Goal: Check status: Check status

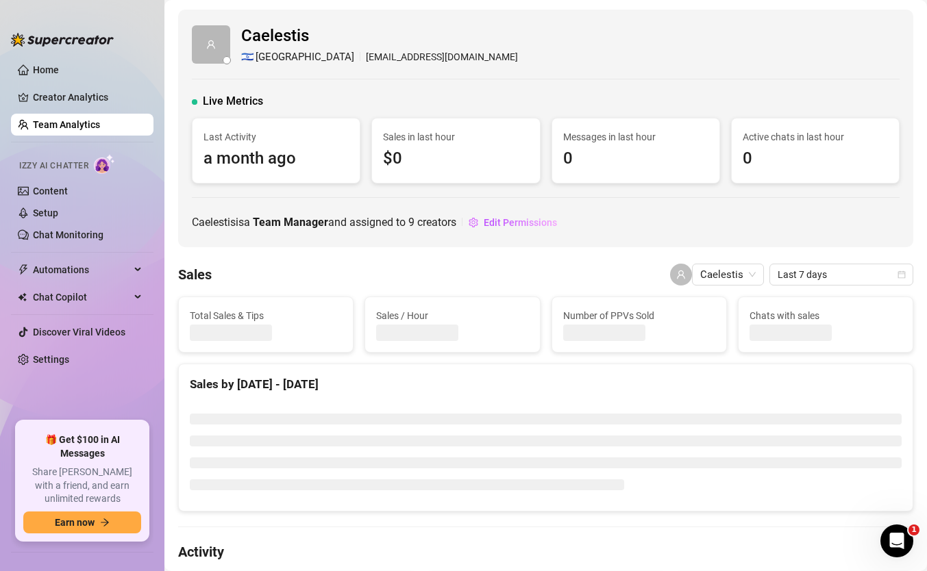
scroll to position [9, 0]
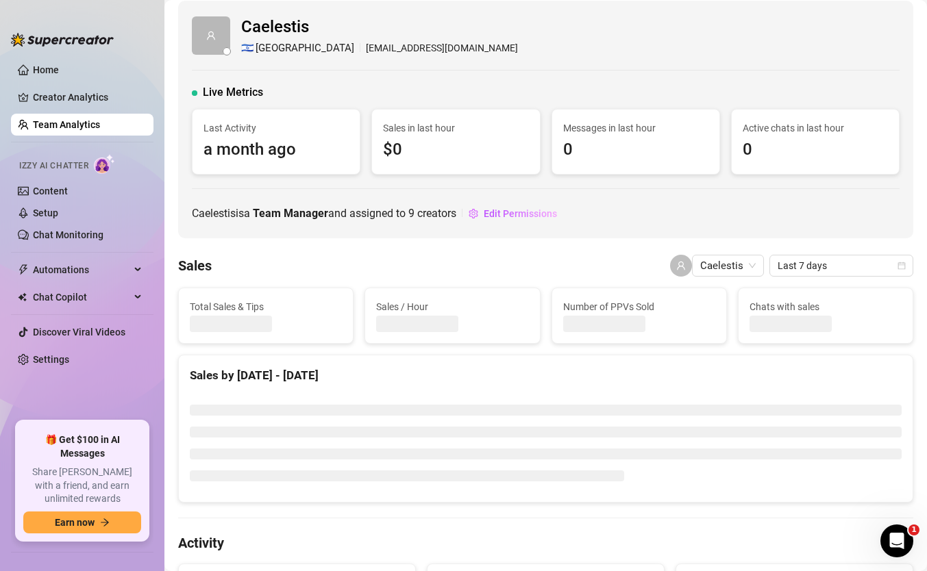
click at [336, 321] on div at bounding box center [266, 324] width 152 height 16
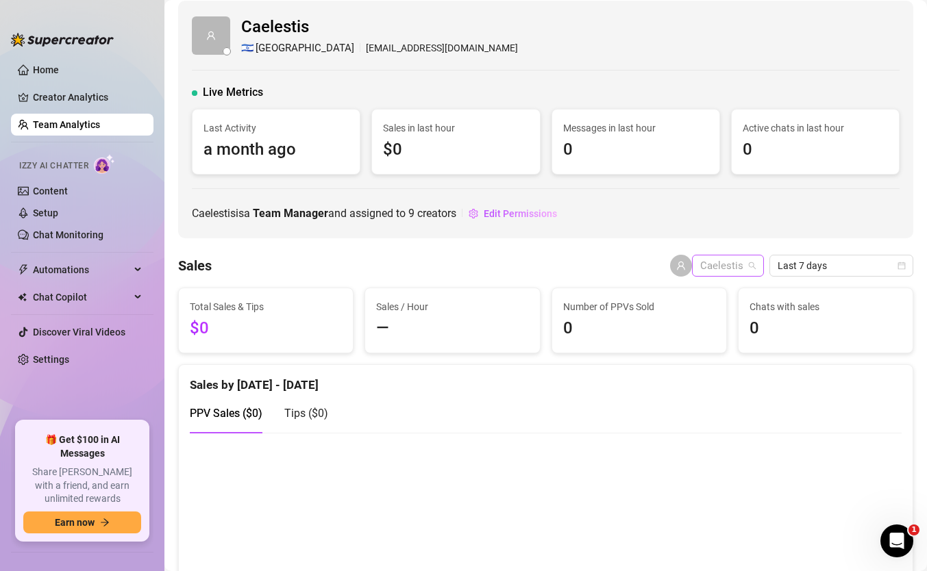
click at [749, 267] on span "Caelestis" at bounding box center [727, 265] width 55 height 21
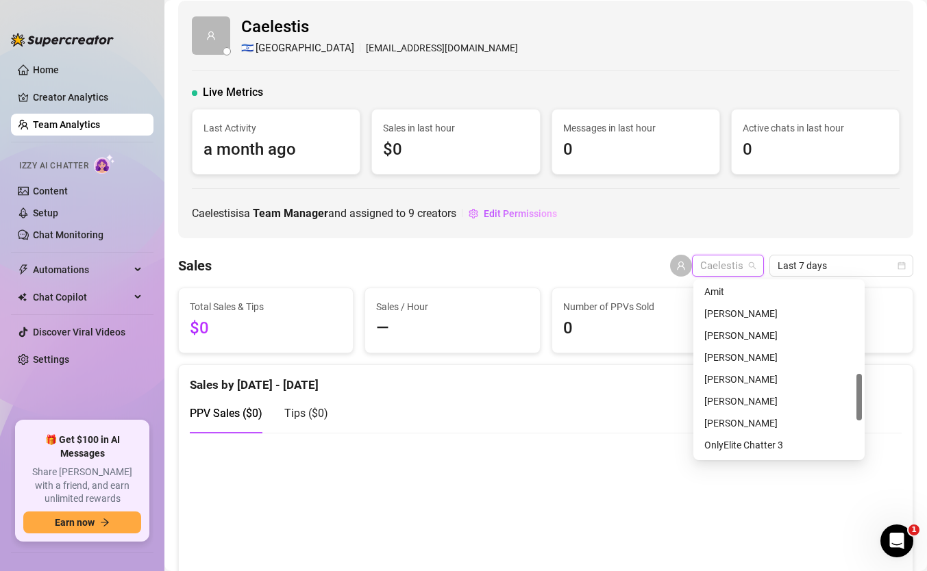
scroll to position [331, 0]
click at [751, 340] on div "[PERSON_NAME]" at bounding box center [778, 334] width 149 height 15
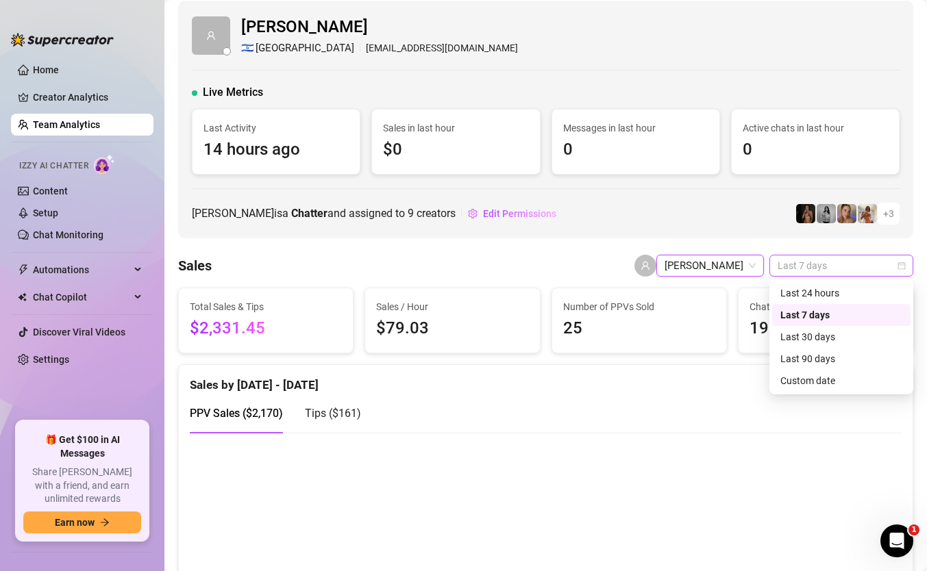
click at [837, 270] on span "Last 7 days" at bounding box center [840, 265] width 127 height 21
click at [800, 381] on div "Custom date" at bounding box center [841, 380] width 122 height 15
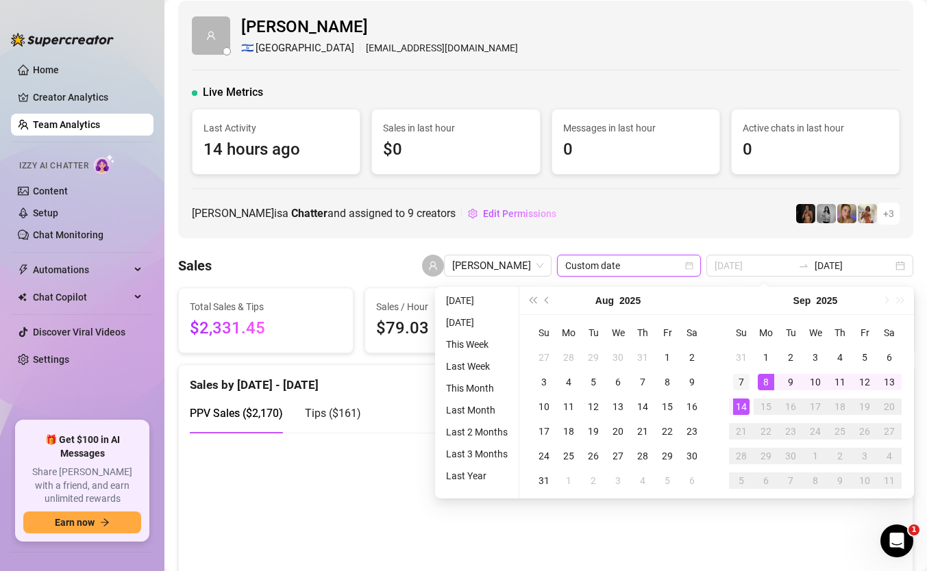
type input "[DATE]"
click at [744, 384] on div "7" at bounding box center [741, 382] width 16 height 16
click at [739, 408] on div "14" at bounding box center [741, 407] width 16 height 16
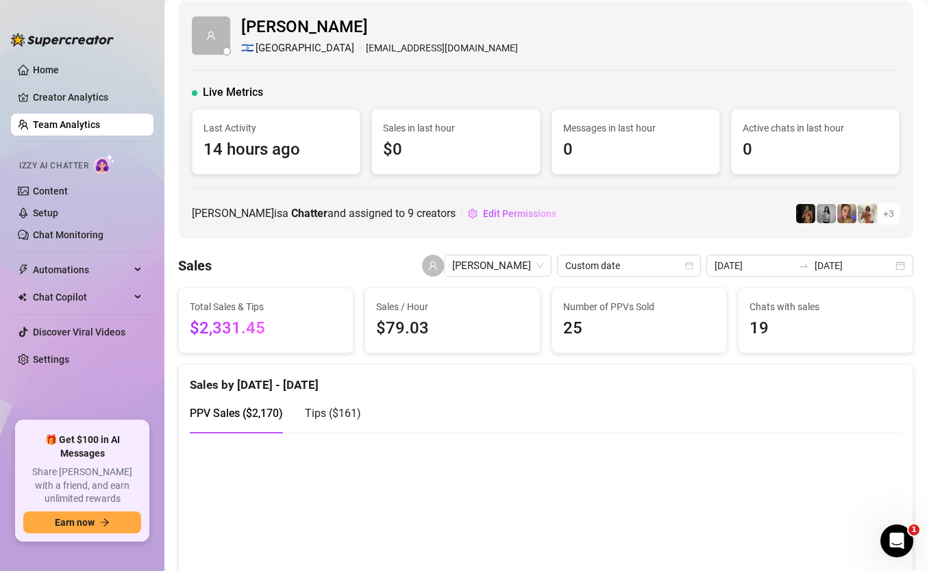
click at [225, 331] on span "$2,331.45" at bounding box center [266, 329] width 152 height 26
click at [242, 334] on span "$2,331.45" at bounding box center [266, 329] width 152 height 26
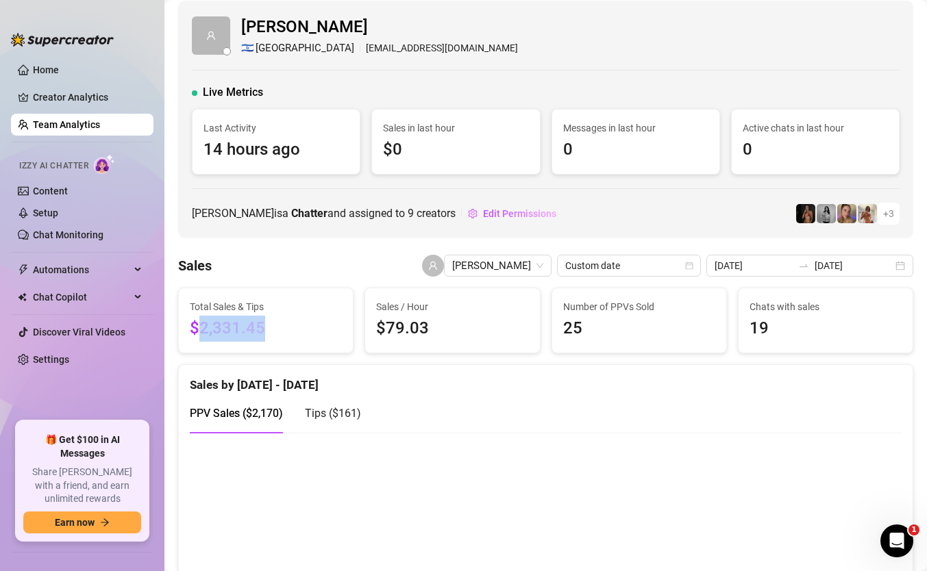
click at [236, 329] on span "$2,331.45" at bounding box center [266, 329] width 152 height 26
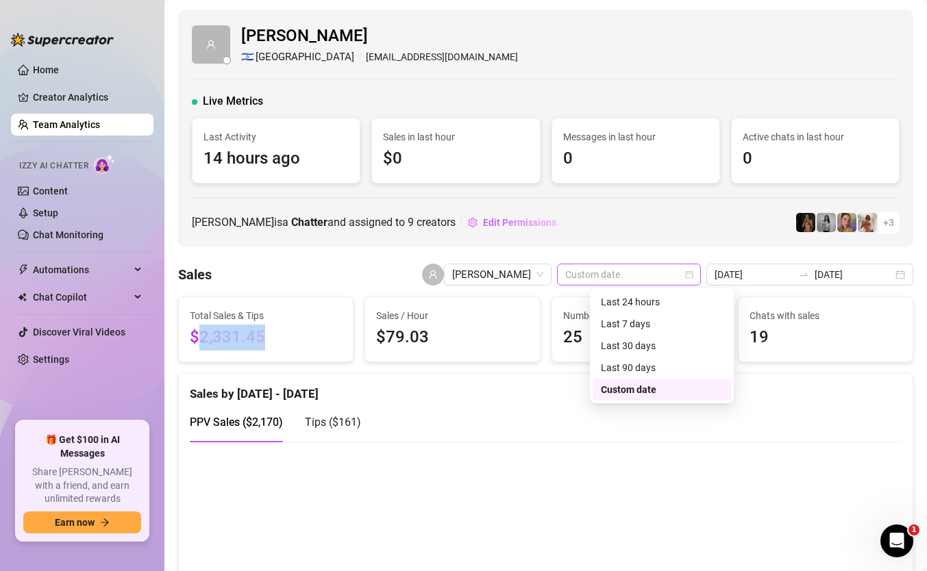
click at [692, 271] on span "Custom date" at bounding box center [628, 274] width 127 height 21
click at [543, 280] on span "[PERSON_NAME]" at bounding box center [497, 274] width 91 height 21
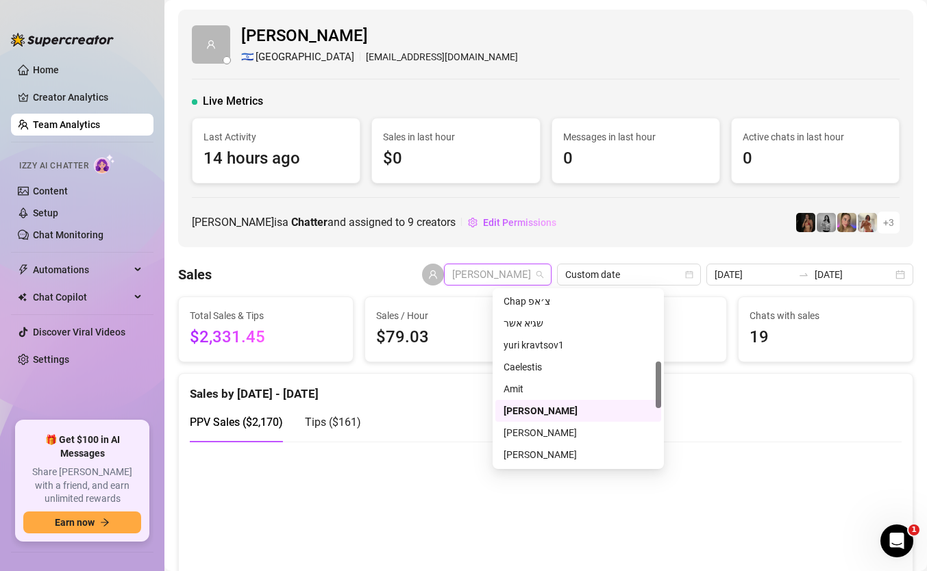
scroll to position [279, 0]
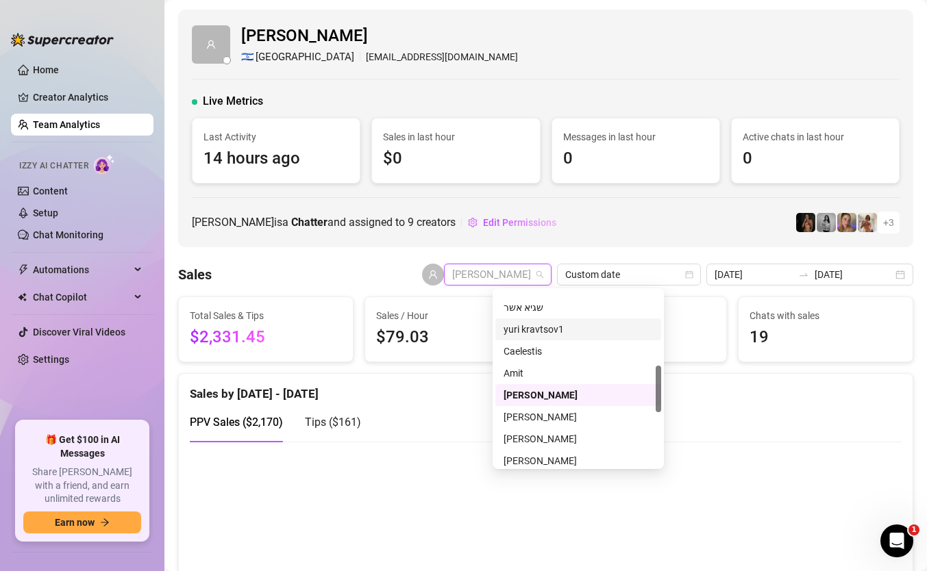
click at [544, 331] on div "yuri kravtsov1" at bounding box center [577, 329] width 149 height 15
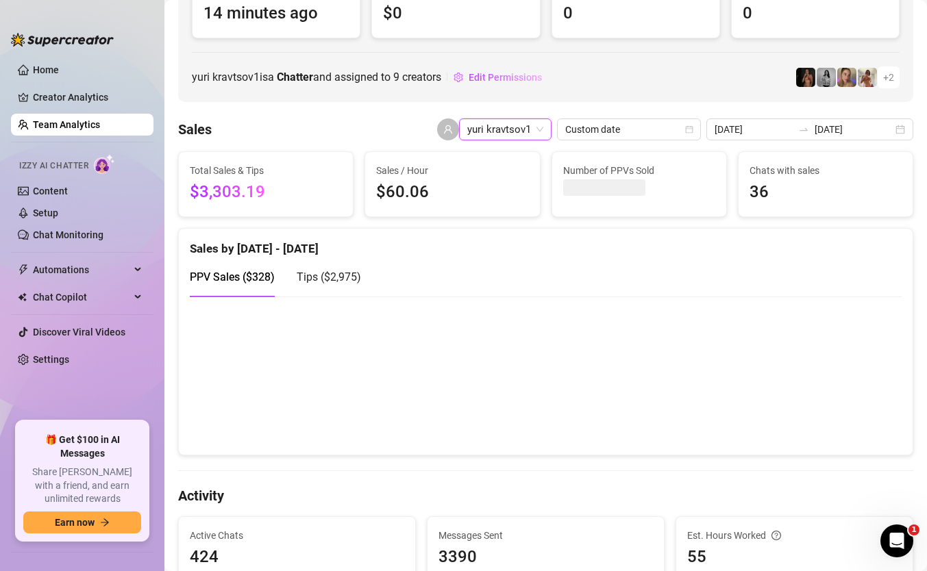
scroll to position [129, 0]
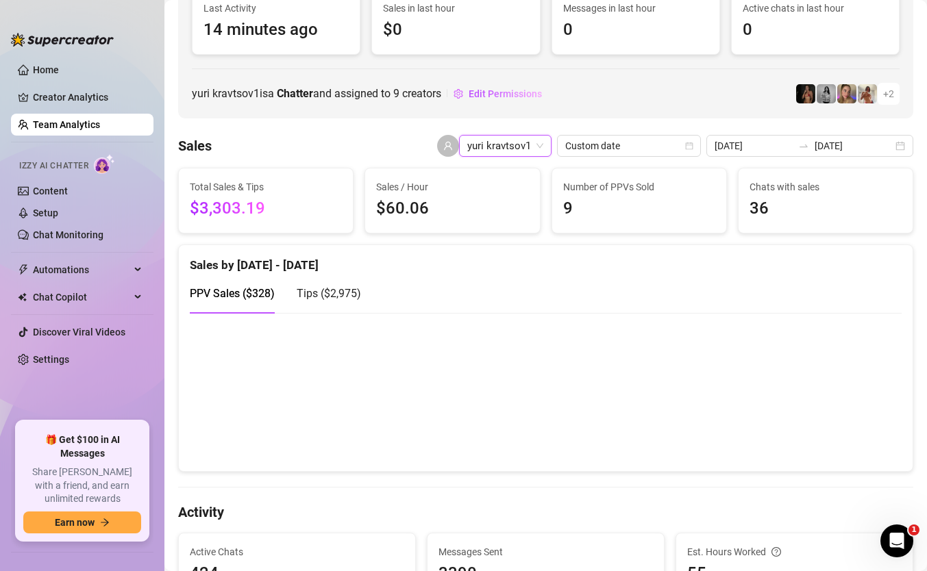
click at [220, 219] on span "$3,303.19" at bounding box center [266, 209] width 152 height 26
copy span "$3,303.19"
